Goal: Task Accomplishment & Management: Complete application form

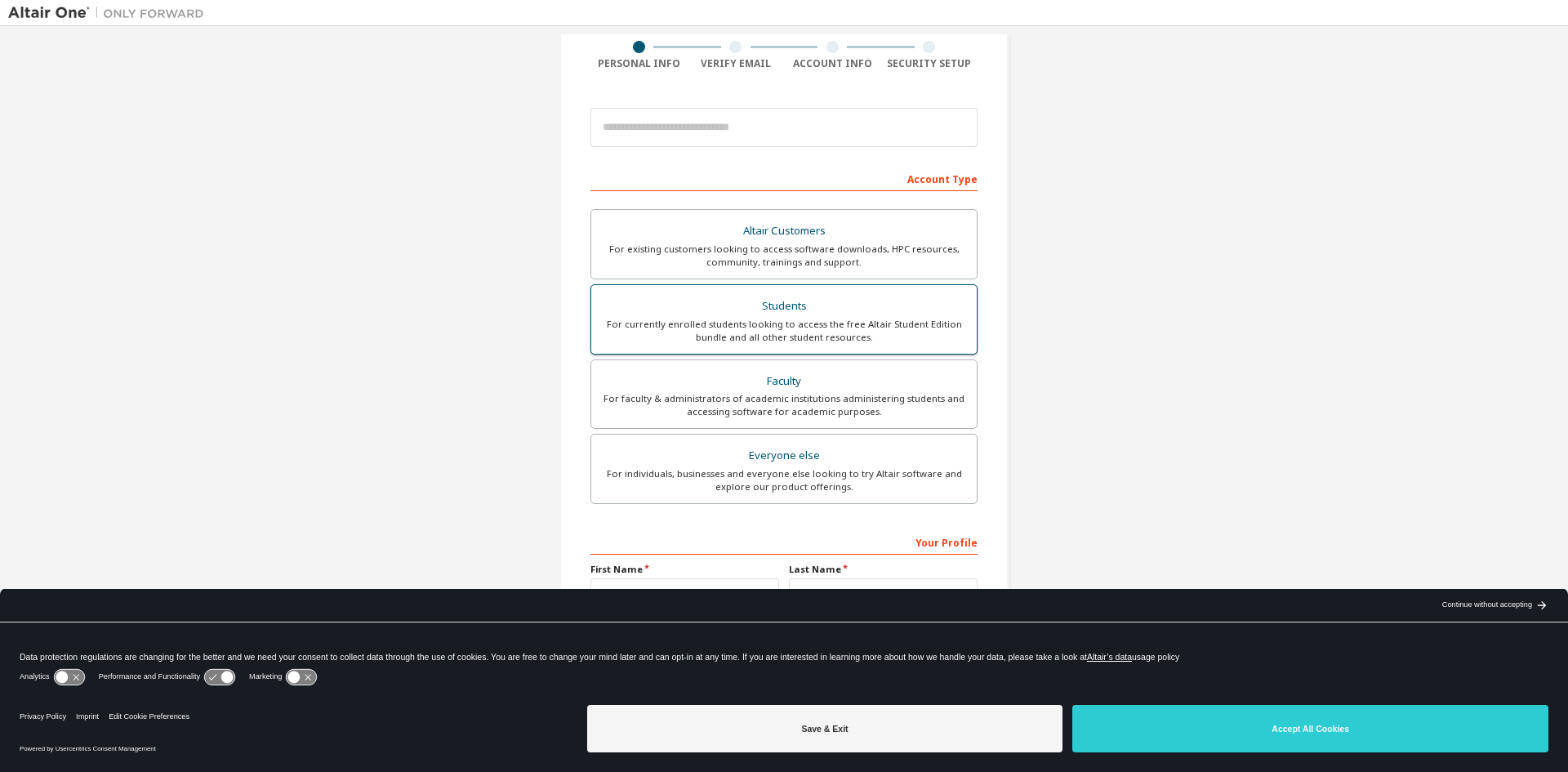
scroll to position [163, 0]
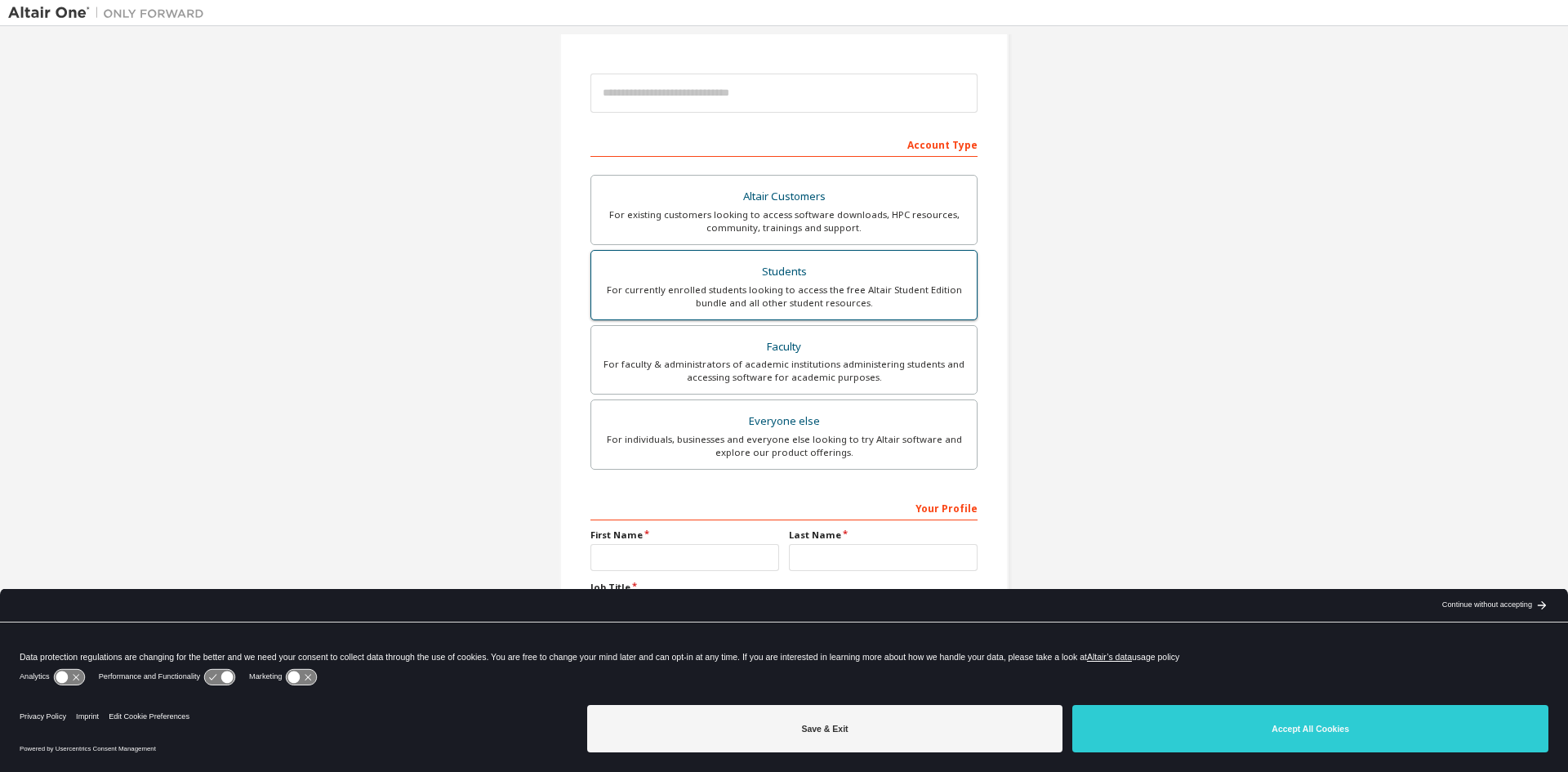
click at [770, 292] on div "For currently enrolled students looking to access the free Altair Student Editi…" at bounding box center [783, 297] width 366 height 26
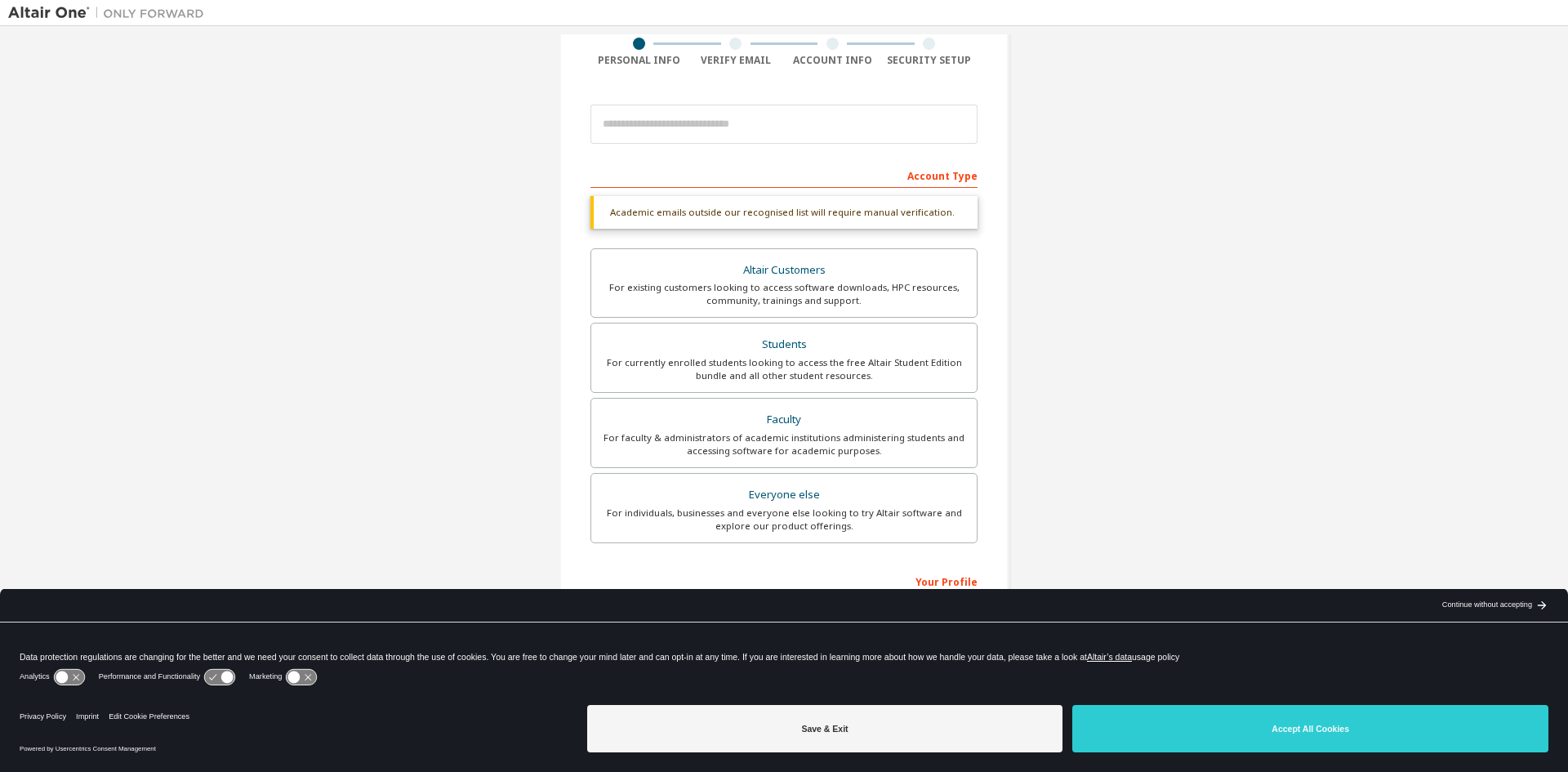
scroll to position [81, 0]
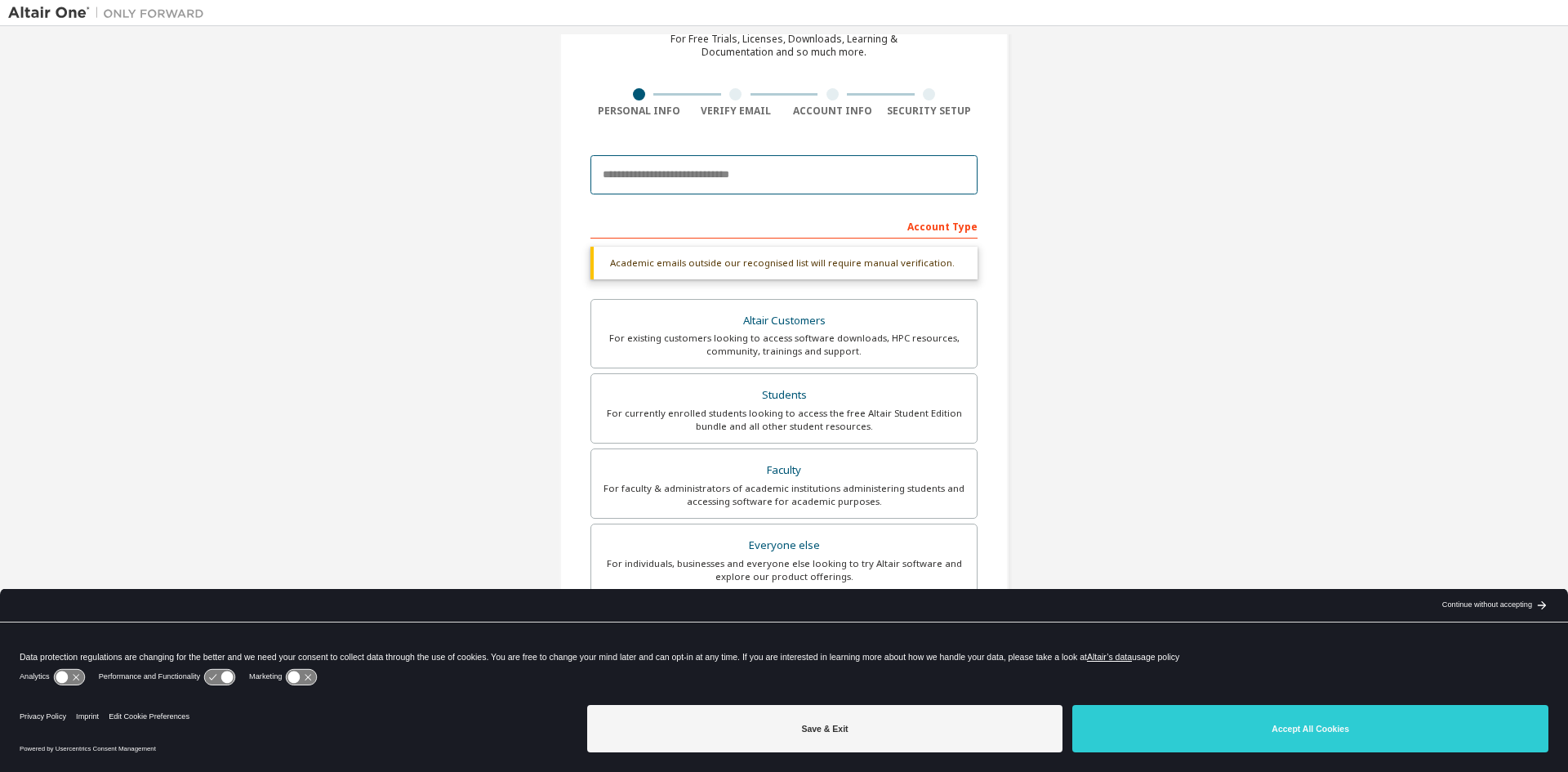
click at [679, 175] on input "email" at bounding box center [784, 174] width 387 height 39
click at [840, 180] on input "email" at bounding box center [784, 174] width 387 height 39
click at [785, 171] on input "email" at bounding box center [784, 174] width 387 height 39
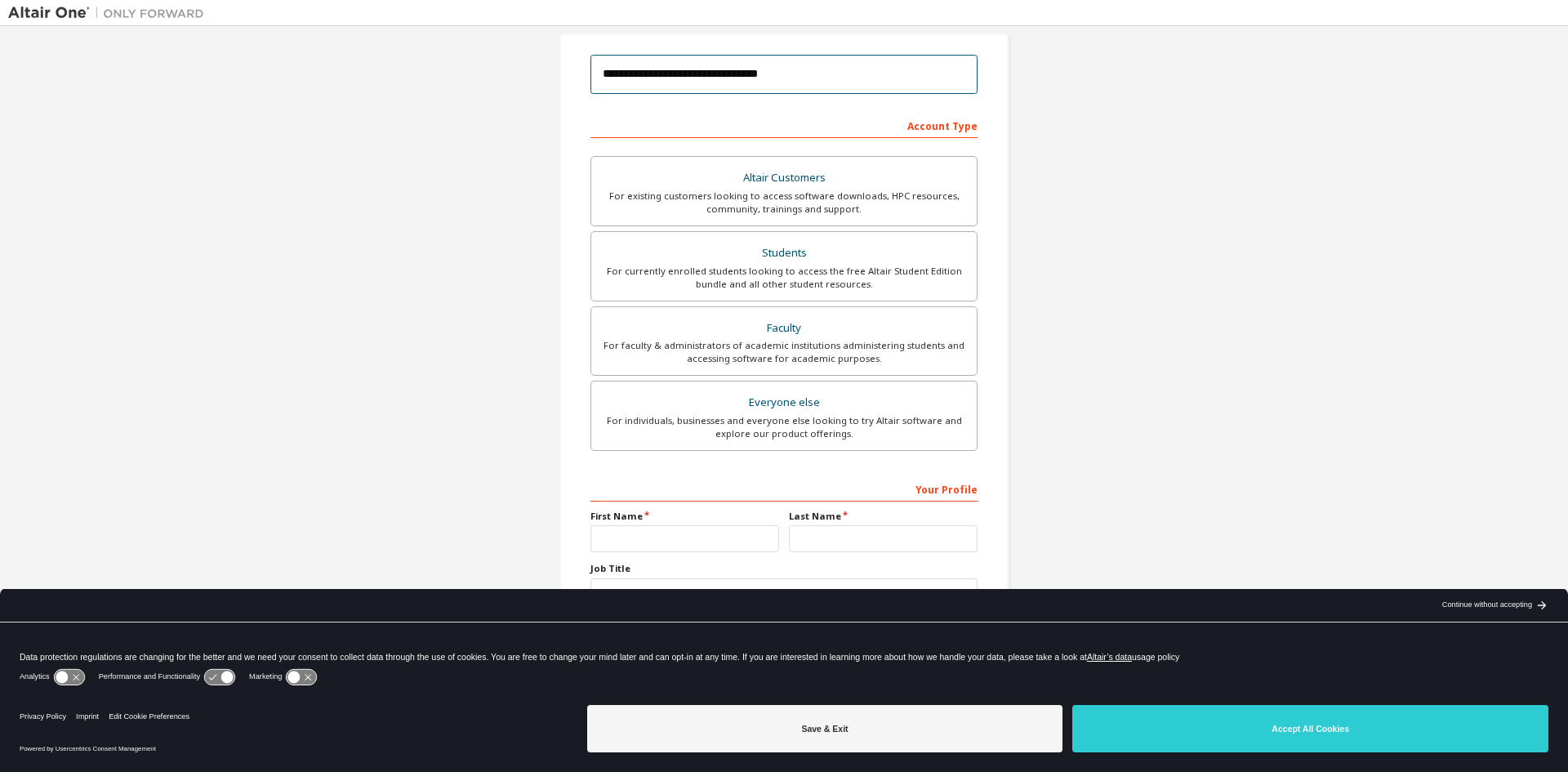
scroll to position [183, 0]
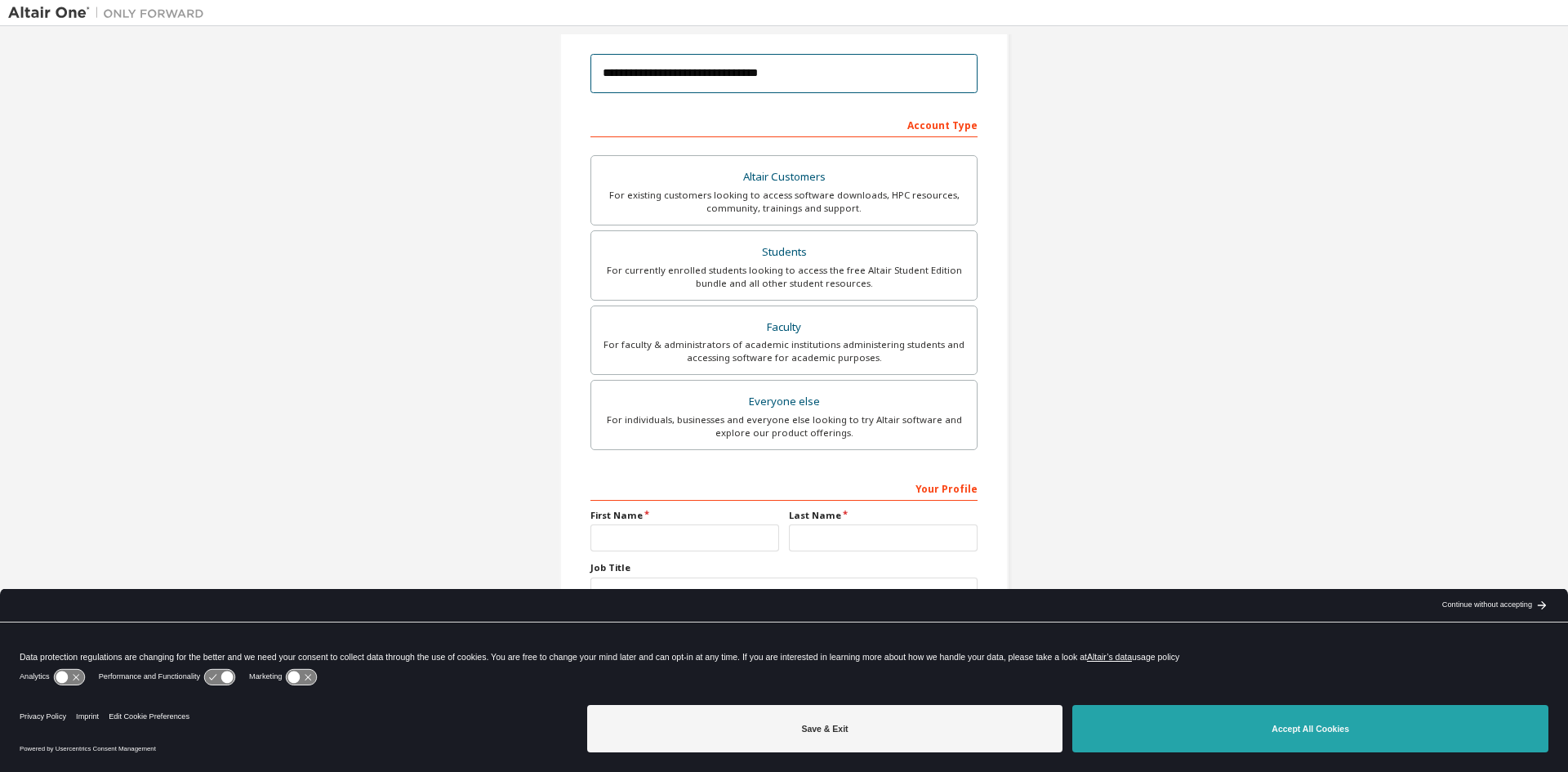
type input "**********"
click at [1217, 735] on button "Accept All Cookies" at bounding box center [1310, 729] width 476 height 47
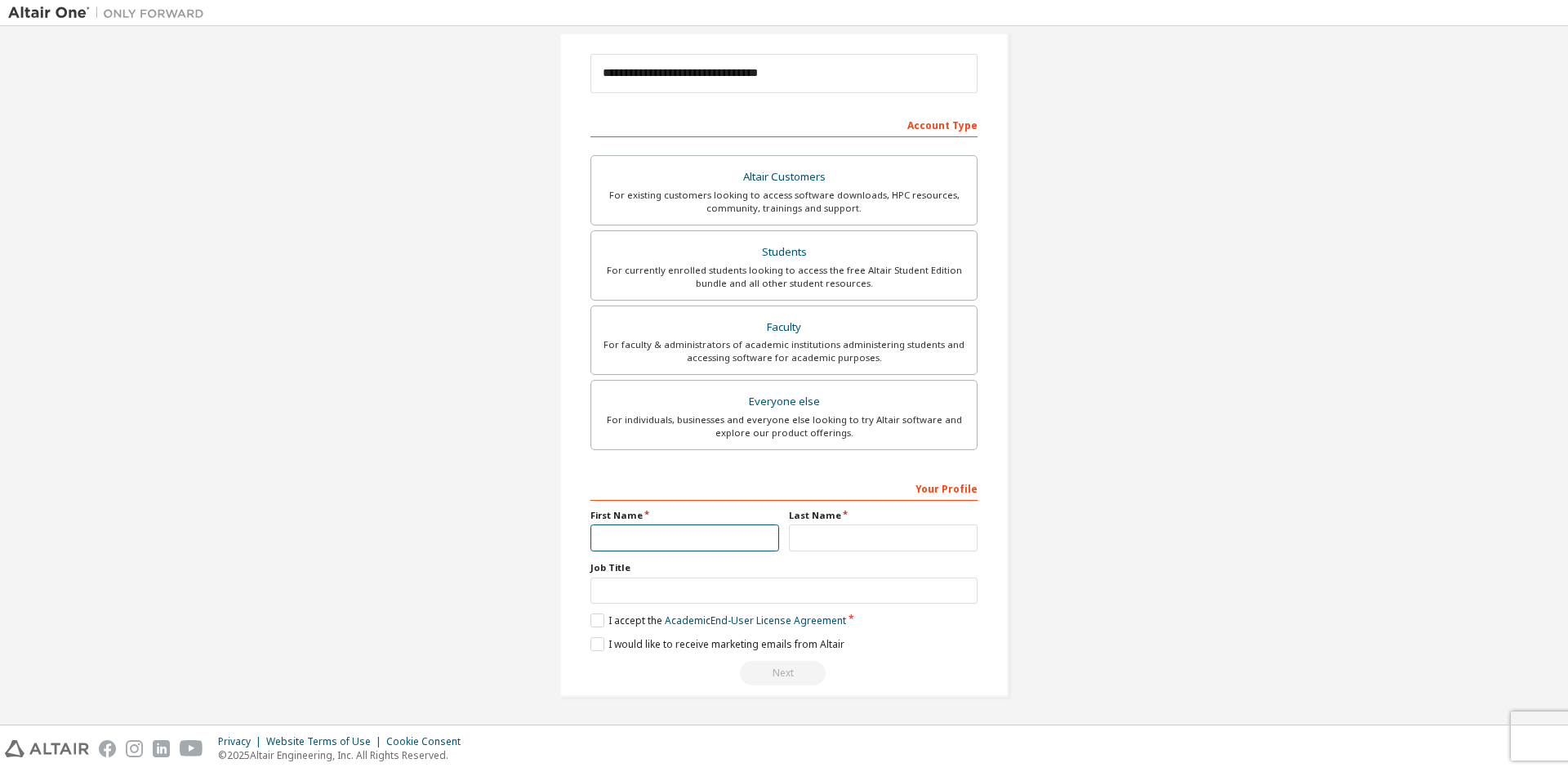
click at [690, 538] on input "text" at bounding box center [685, 538] width 189 height 27
click at [679, 537] on input "text" at bounding box center [685, 538] width 189 height 27
type input "**********"
click at [870, 537] on input "text" at bounding box center [883, 538] width 189 height 27
type input "**"
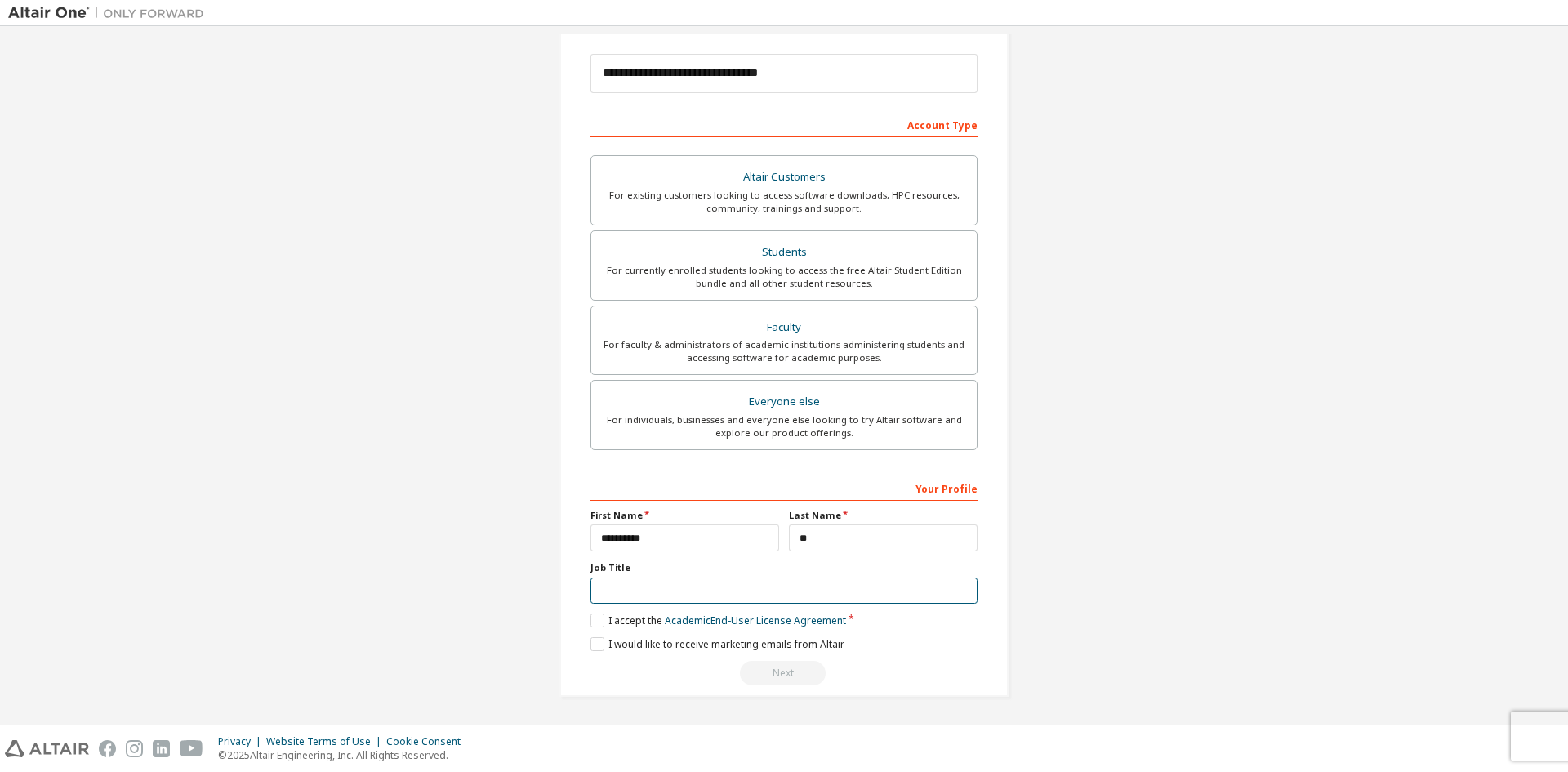
click at [775, 582] on input "text" at bounding box center [784, 591] width 387 height 27
click at [595, 621] on label "I accept the Academic End-User License Agreement" at bounding box center [718, 620] width 256 height 14
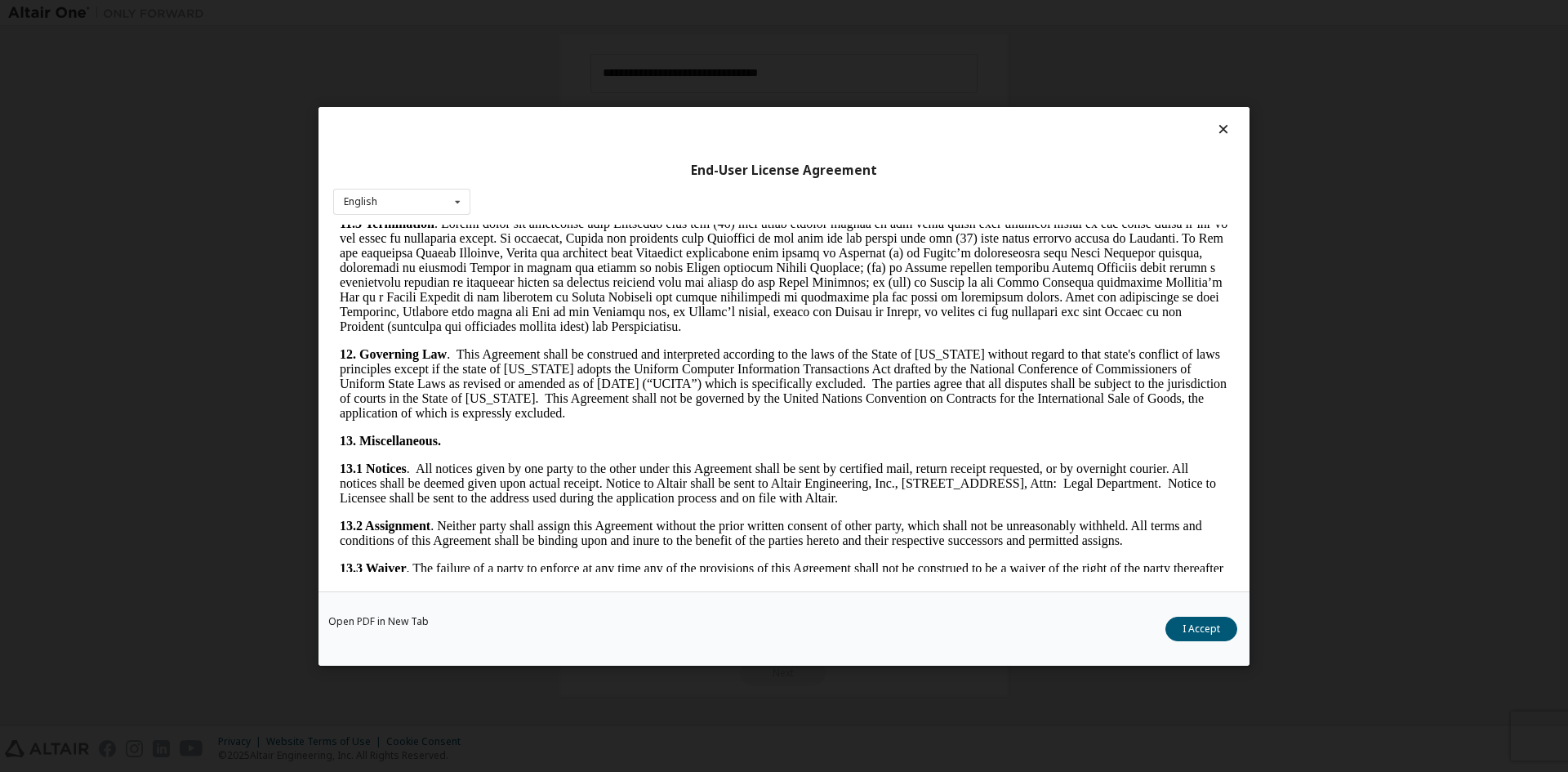
scroll to position [2451, 0]
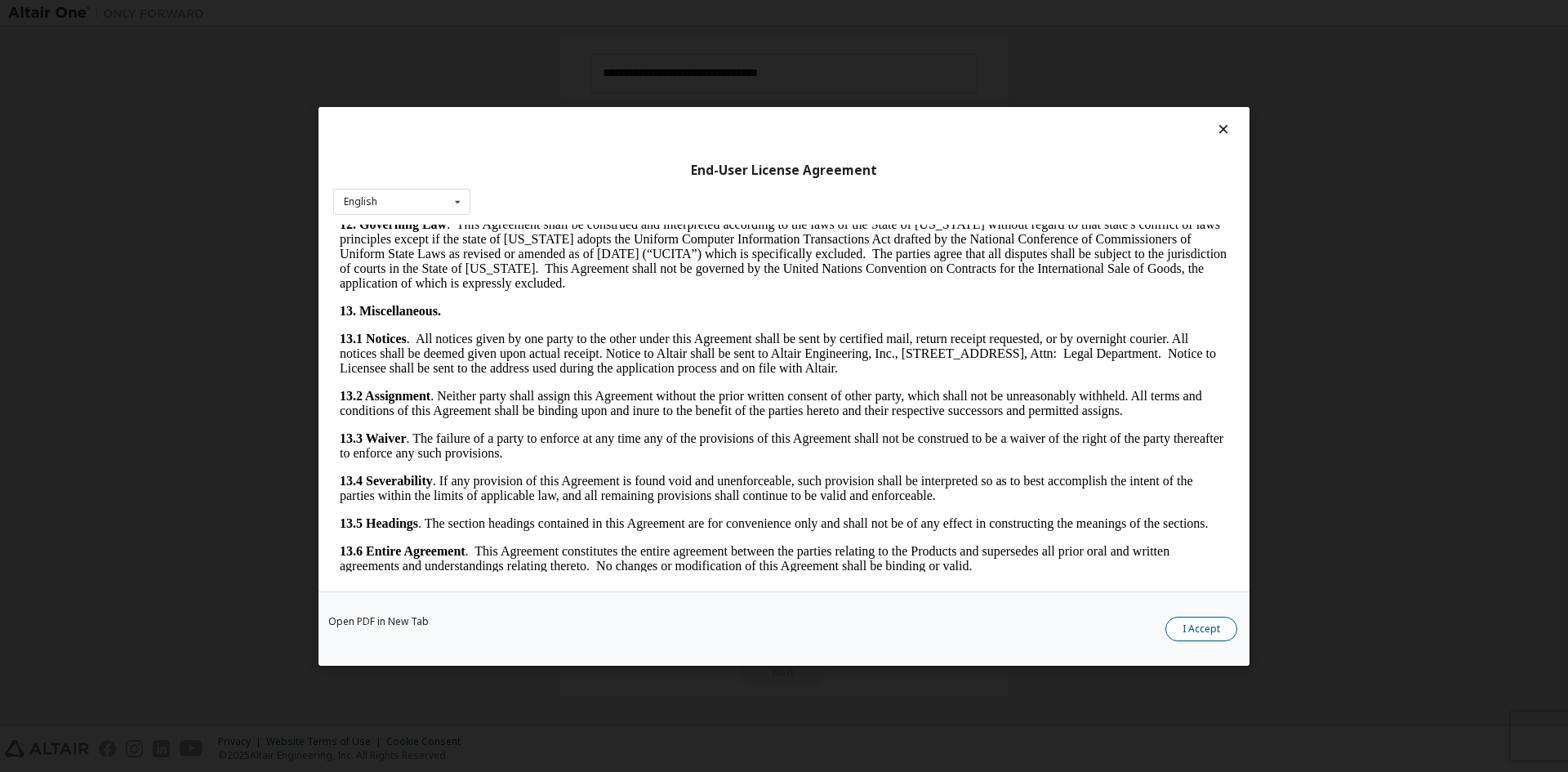
click at [1202, 631] on button "I Accept" at bounding box center [1202, 628] width 72 height 25
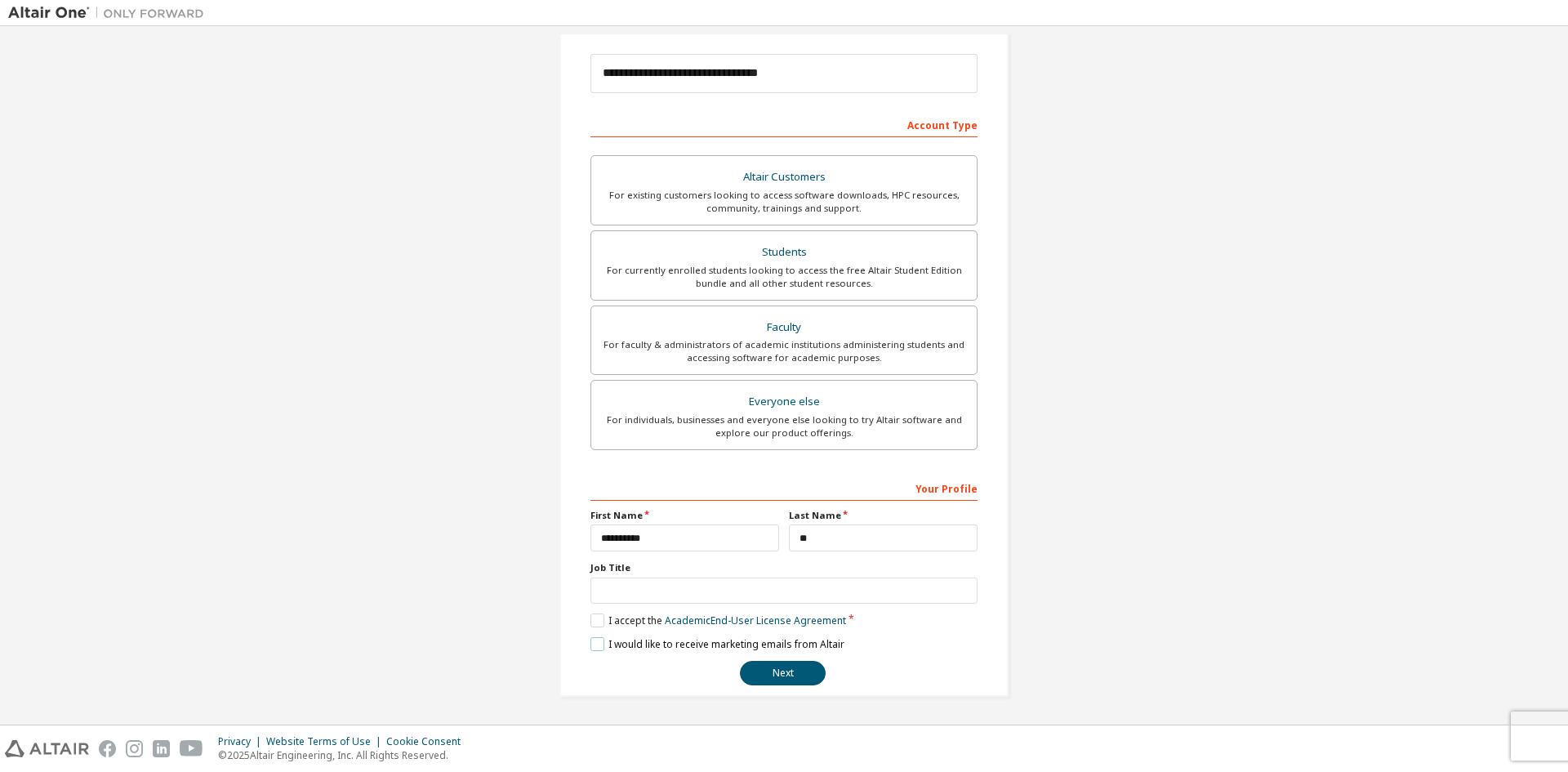
click at [594, 643] on label "I would like to receive marketing emails from Altair" at bounding box center [717, 643] width 254 height 14
click at [593, 647] on label "I would like to receive marketing emails from Altair" at bounding box center [717, 643] width 254 height 14
click at [704, 591] on input "text" at bounding box center [784, 591] width 387 height 27
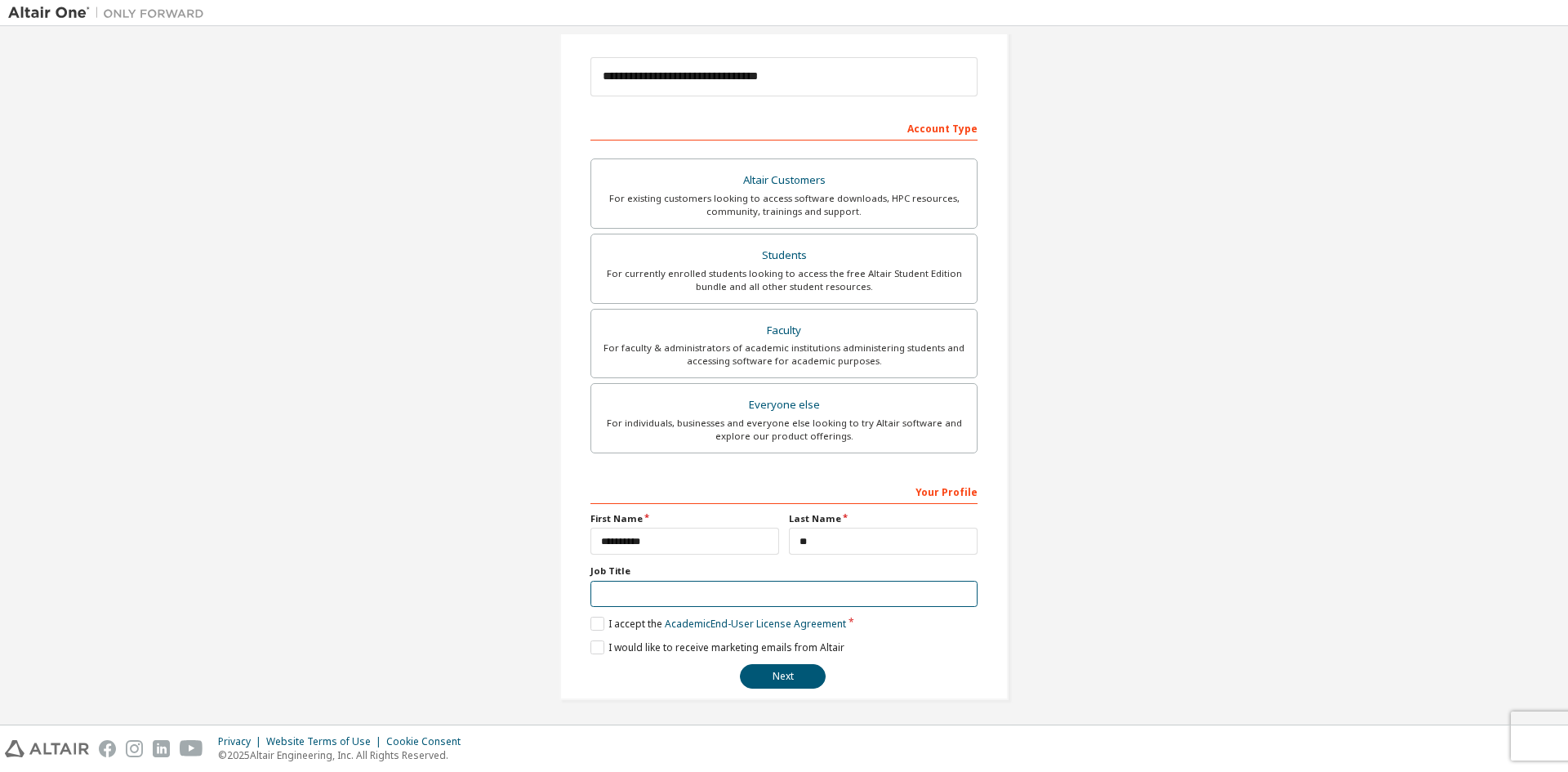
scroll to position [183, 0]
type input "*******"
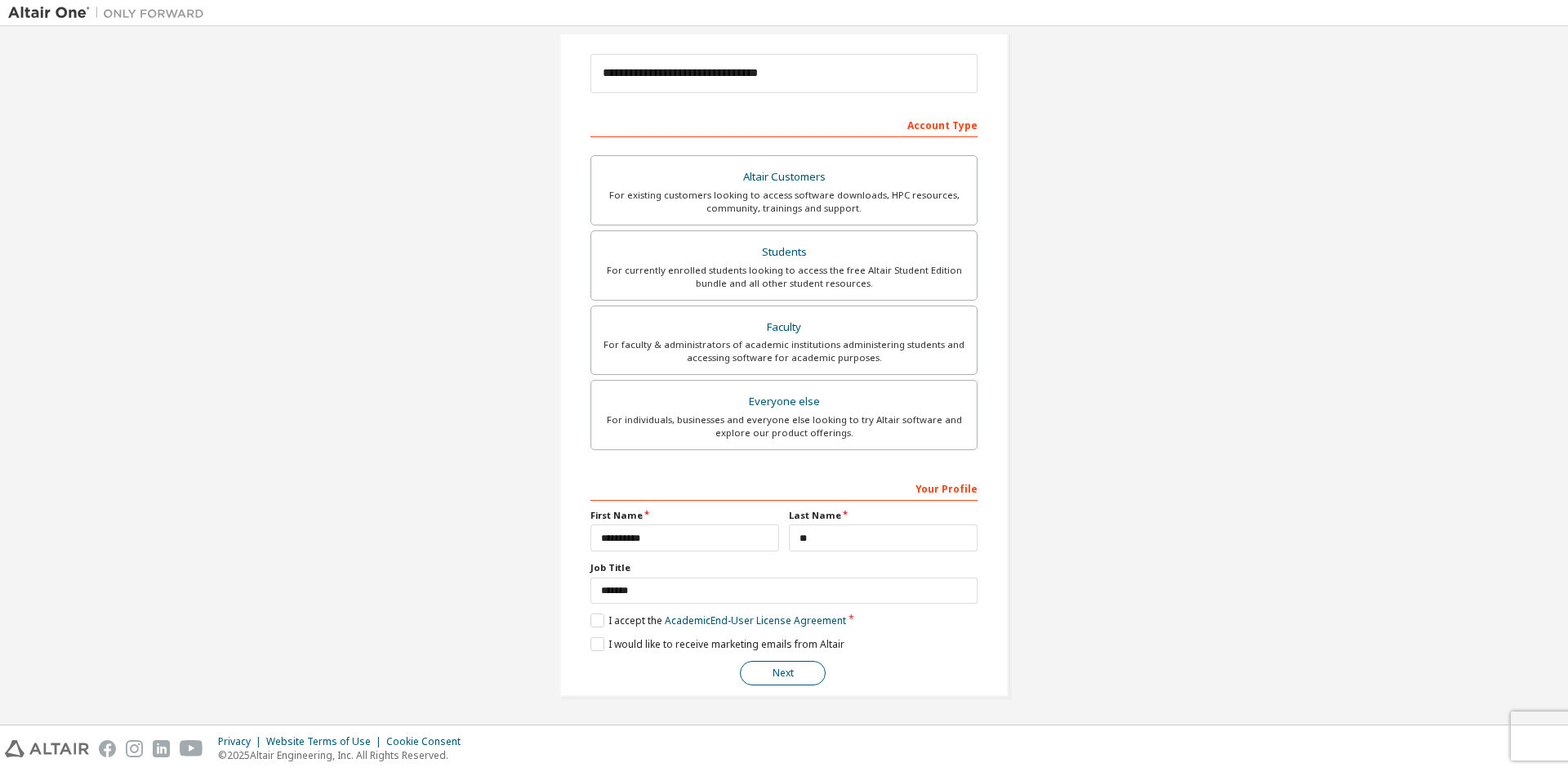
click at [787, 676] on button "Next" at bounding box center [782, 673] width 86 height 25
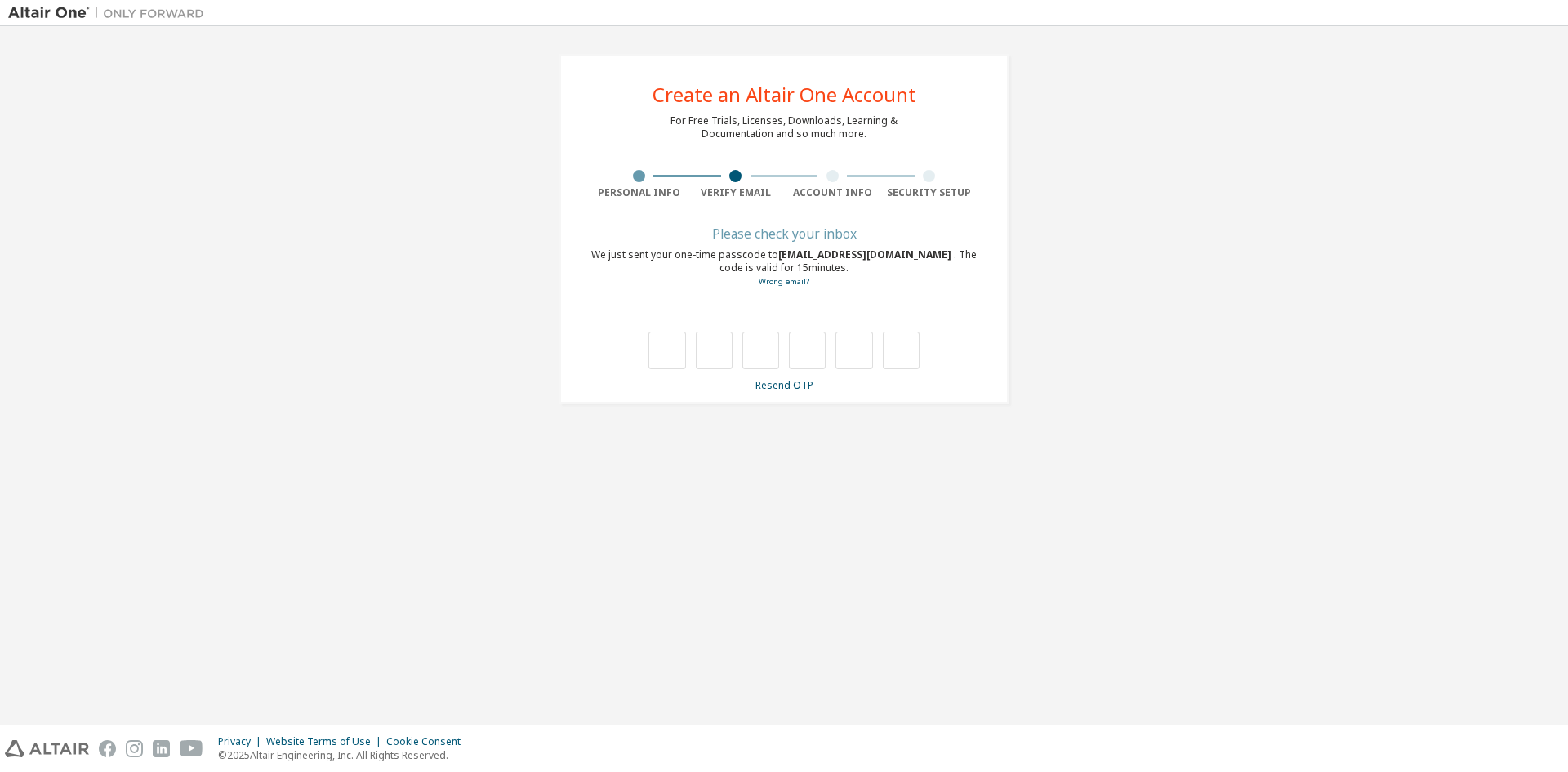
scroll to position [0, 0]
type input "*"
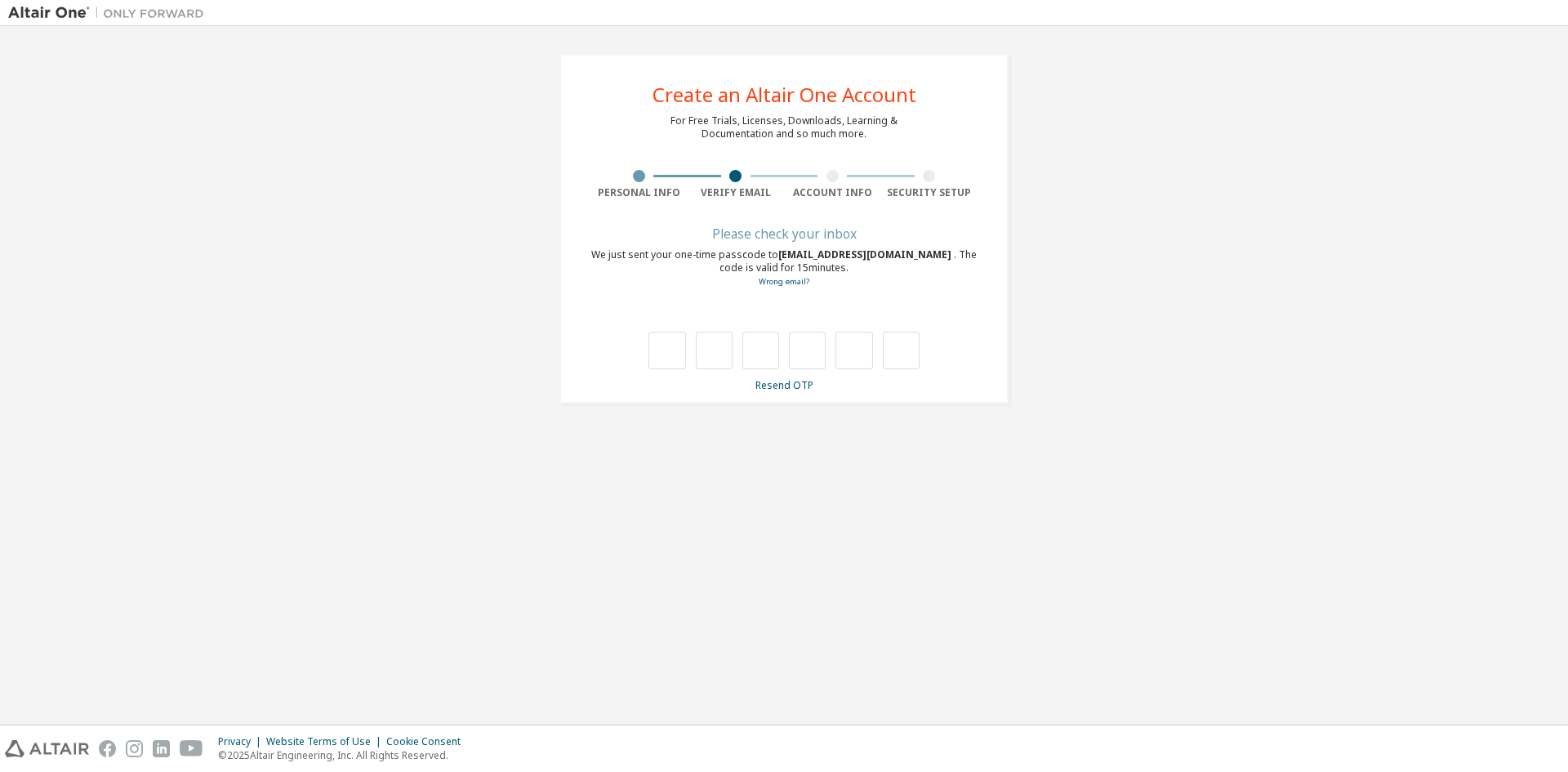
type input "*"
